Goal: Transaction & Acquisition: Purchase product/service

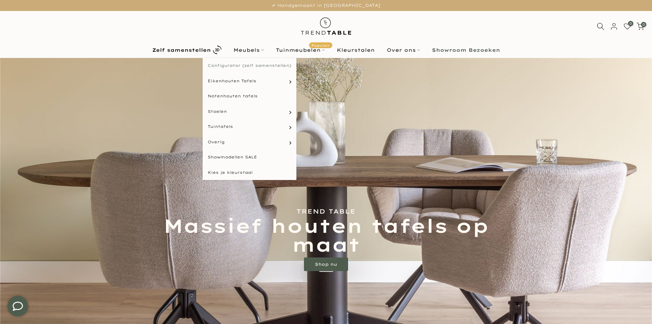
click at [268, 66] on link "Configurator (zelf samenstellen)" at bounding box center [250, 65] width 94 height 15
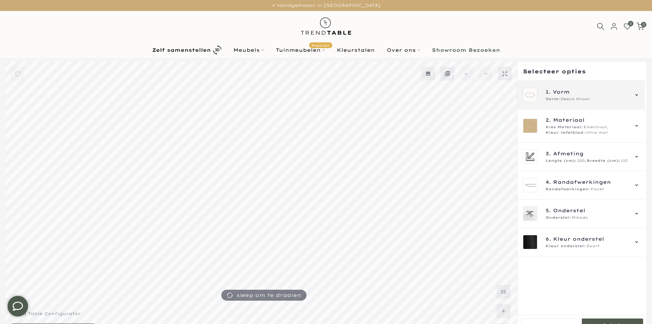
click at [638, 96] on icon at bounding box center [636, 94] width 5 height 5
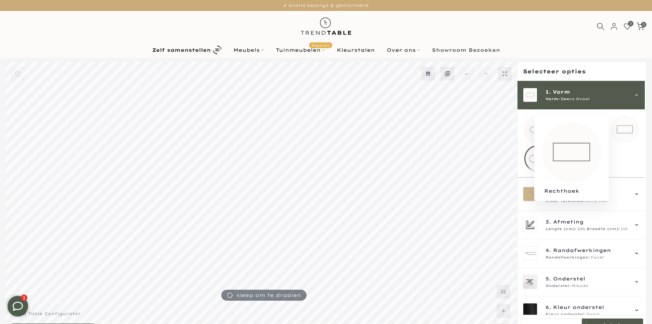
click at [624, 127] on mmq-loader at bounding box center [625, 129] width 26 height 26
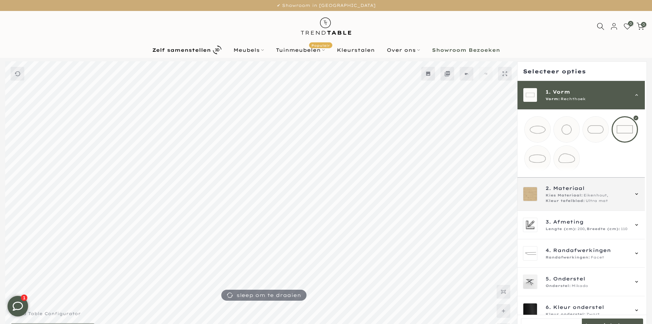
click at [566, 203] on span "Kleur tafelblad:" at bounding box center [565, 200] width 39 height 5
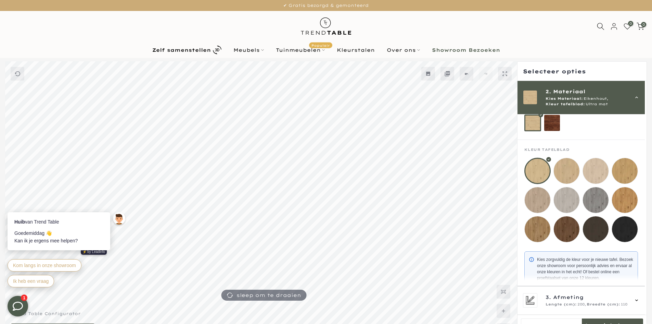
click at [548, 125] on mmq-loader at bounding box center [552, 123] width 16 height 16
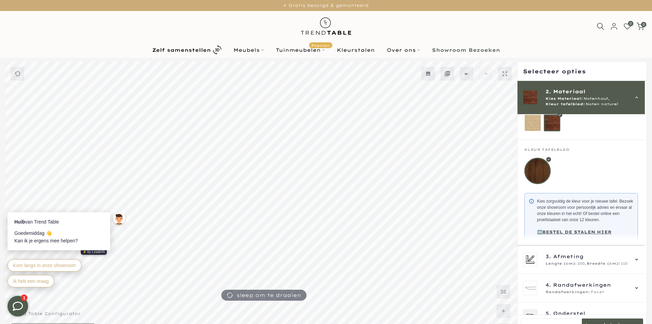
click at [532, 125] on mmq-loader at bounding box center [533, 123] width 16 height 16
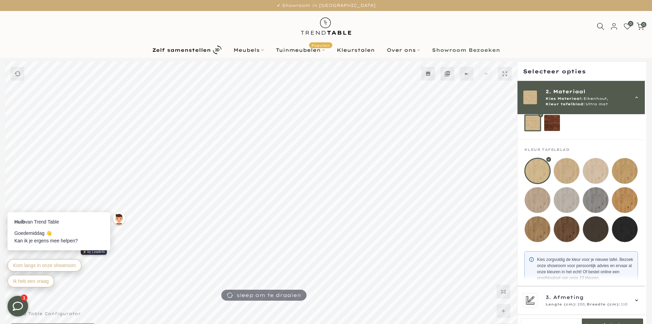
click at [573, 169] on mmq-loader at bounding box center [567, 171] width 26 height 26
click at [630, 172] on mmq-loader at bounding box center [625, 171] width 26 height 26
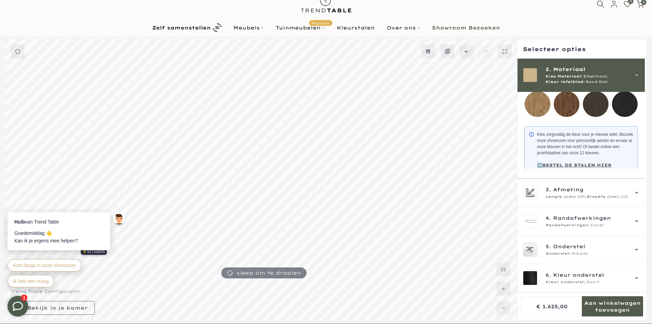
scroll to position [34, 0]
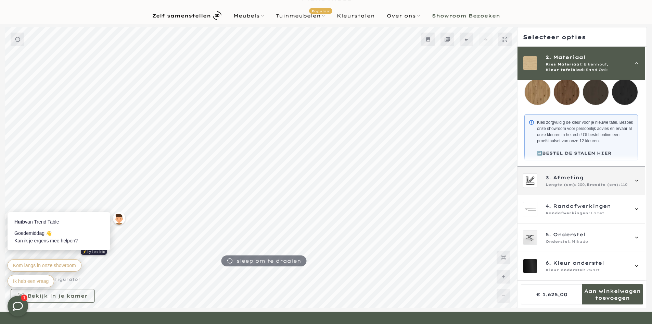
click at [560, 183] on span "Lengte (cm):" at bounding box center [561, 184] width 31 height 5
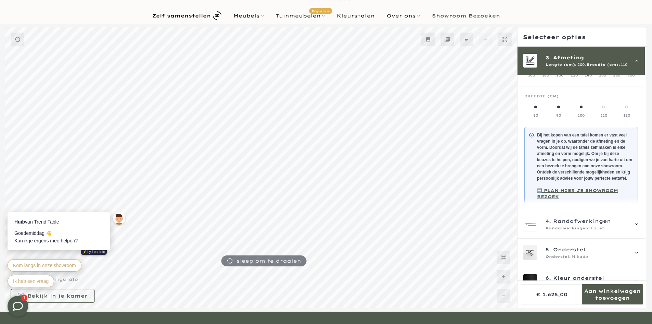
scroll to position [62, 0]
